Goal: Navigation & Orientation: Find specific page/section

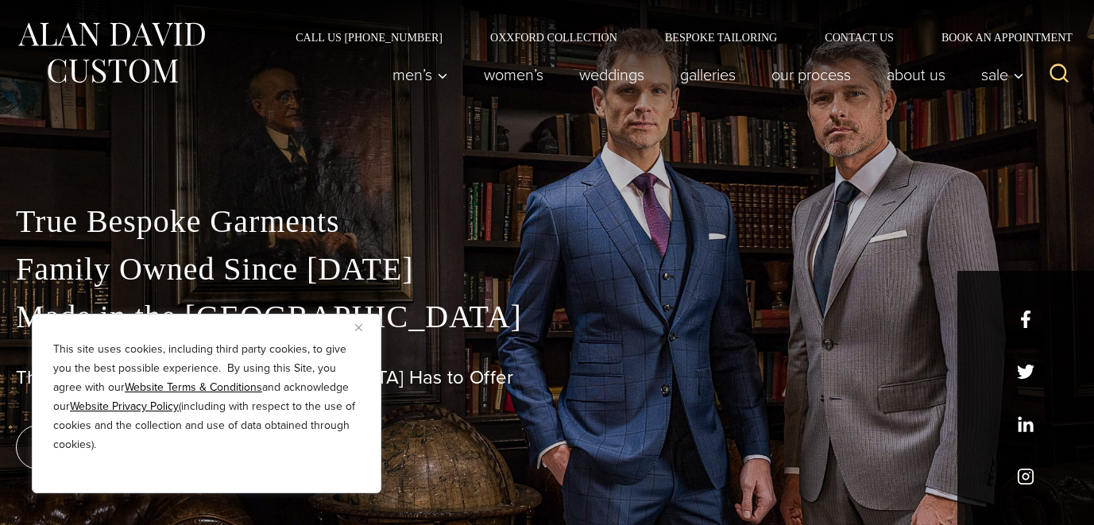
click at [355, 329] on img "Close" at bounding box center [358, 327] width 7 height 7
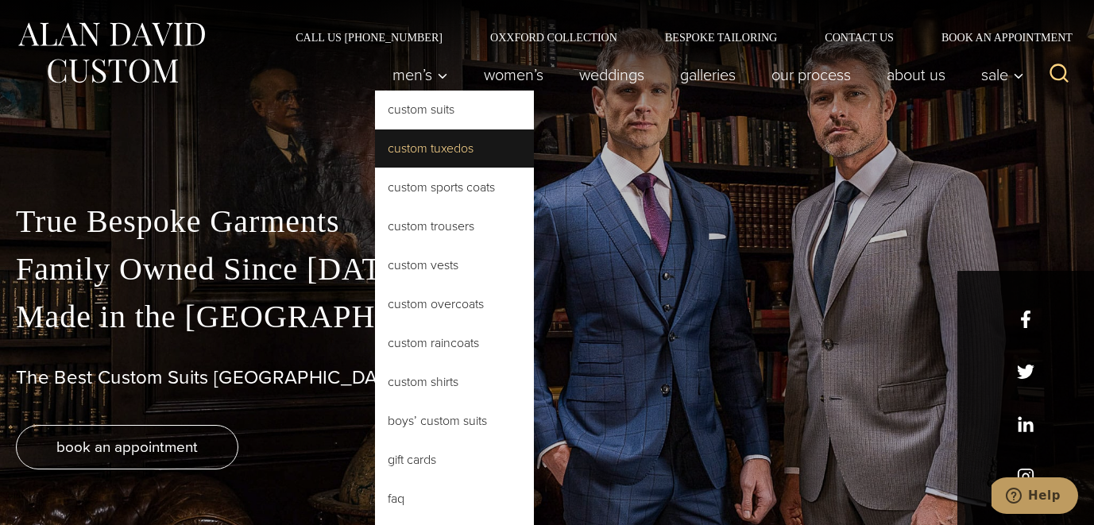
click at [415, 145] on link "Custom Tuxedos" at bounding box center [454, 148] width 159 height 38
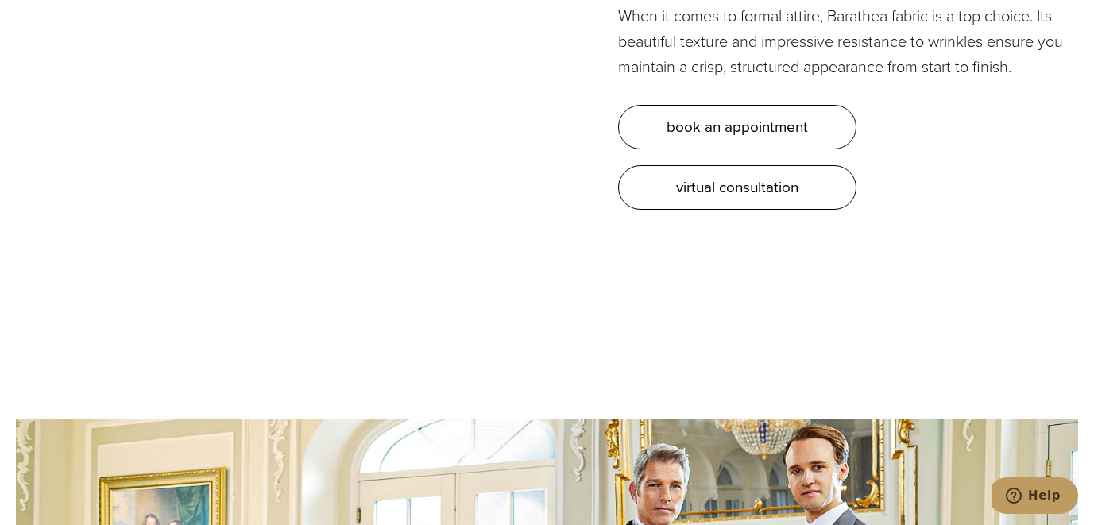
scroll to position [4357, 0]
